Goal: Navigation & Orientation: Find specific page/section

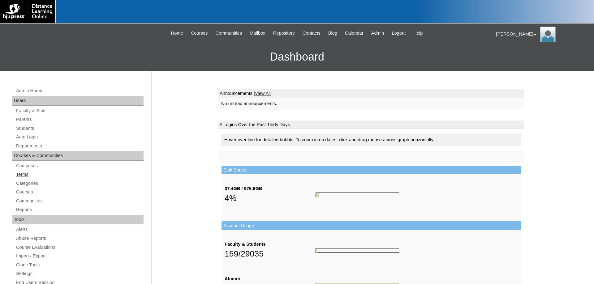
click at [22, 176] on link "Terms" at bounding box center [79, 175] width 128 height 8
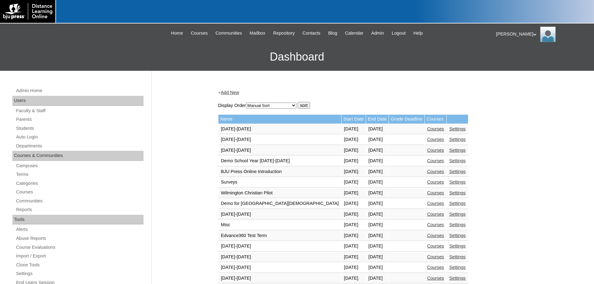
scroll to position [221, 0]
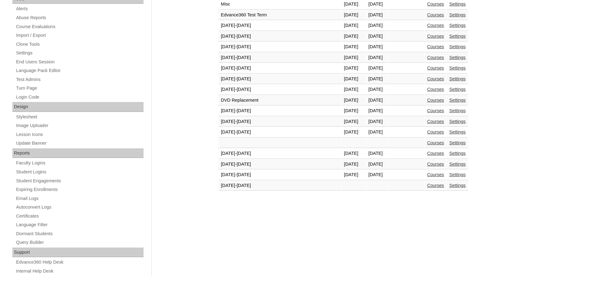
click at [427, 177] on link "Courses" at bounding box center [435, 174] width 17 height 5
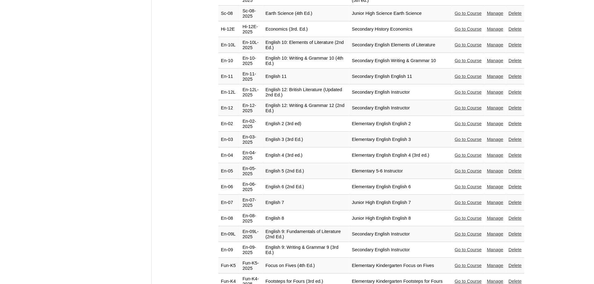
scroll to position [789, 0]
